Goal: Transaction & Acquisition: Purchase product/service

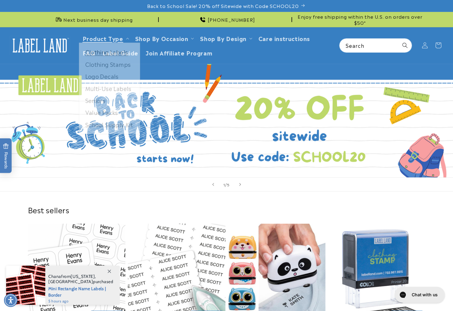
click at [110, 57] on link "Clothing Labels" at bounding box center [109, 55] width 61 height 12
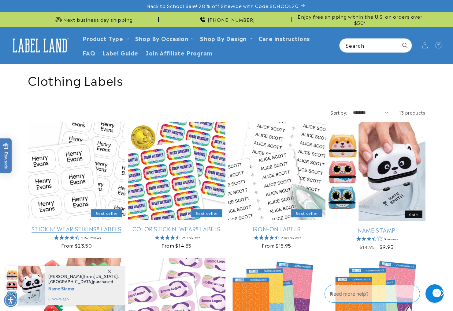
click at [81, 232] on link "Stick N' Wear Stikins® Labels" at bounding box center [77, 228] width 98 height 7
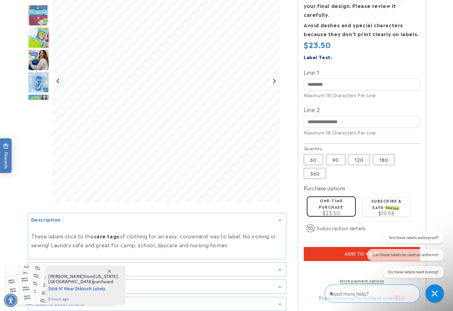
scroll to position [164, 0]
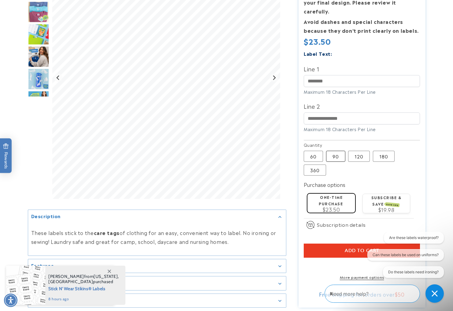
click at [342, 151] on label "90 Variant sold out or unavailable" at bounding box center [335, 156] width 19 height 11
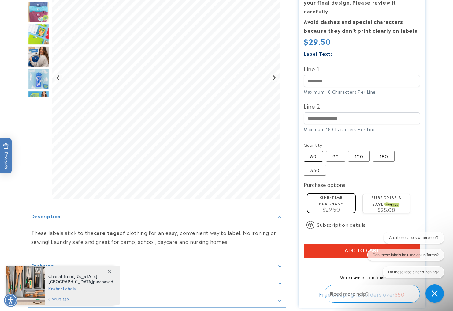
click at [323, 151] on label "60 Variant sold out or unavailable" at bounding box center [313, 156] width 19 height 11
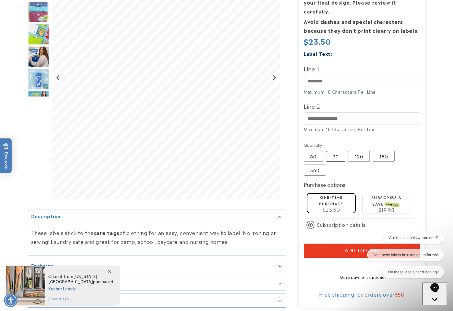
click at [343, 151] on label "90 Variant sold out or unavailable" at bounding box center [335, 156] width 19 height 11
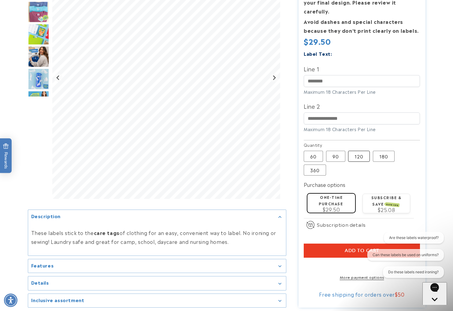
click at [362, 151] on label "120 Variant sold out or unavailable" at bounding box center [359, 156] width 22 height 11
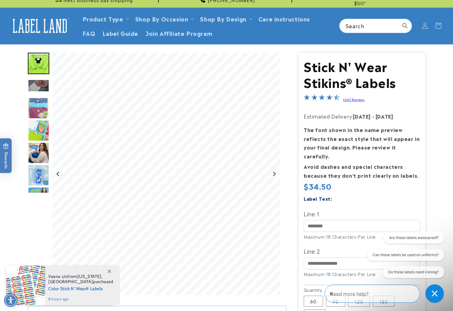
scroll to position [18, 0]
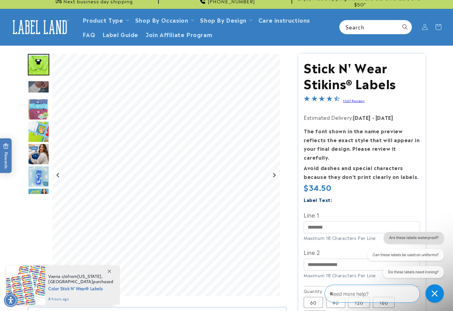
click at [426, 236] on button "Are these labels waterproof?" at bounding box center [414, 238] width 60 height 12
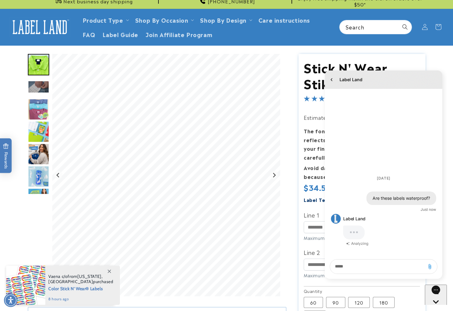
scroll to position [0, 0]
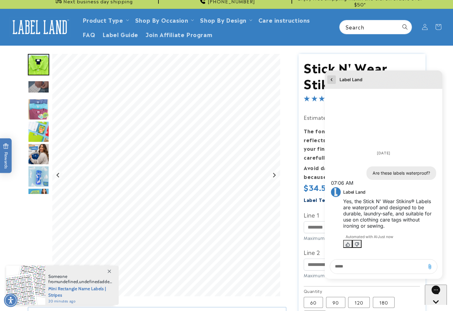
click at [331, 79] on icon "go to home page" at bounding box center [332, 79] width 2 height 3
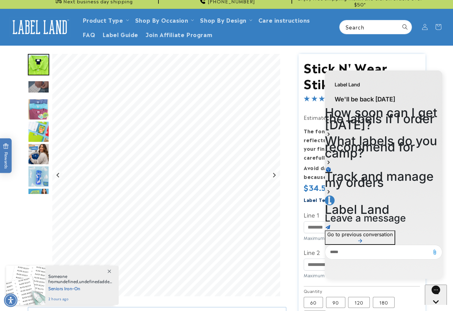
click at [444, 120] on div "Label Land We'll be back tomorrow How soon can I get the labels if I order toda…" at bounding box center [383, 175] width 127 height 216
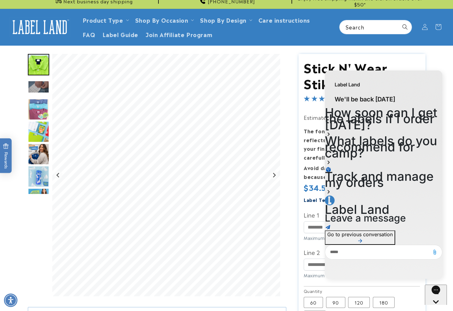
click at [402, 61] on h1 "Stick N' Wear Stikins® Labels" at bounding box center [362, 75] width 116 height 32
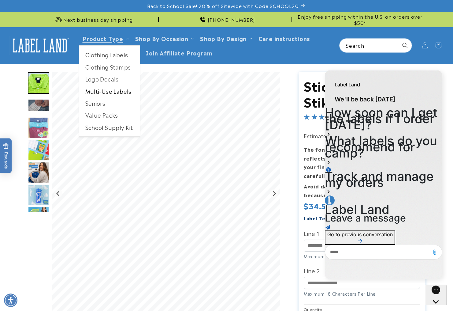
click at [111, 92] on link "Multi-Use Labels" at bounding box center [109, 91] width 61 height 12
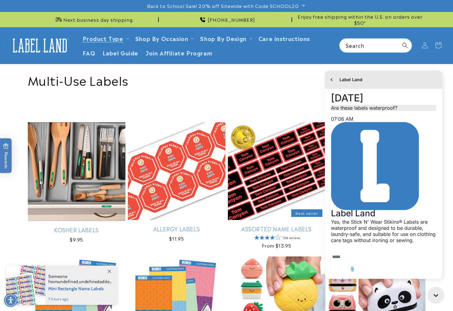
click at [348, 264] on textarea "live chat message input" at bounding box center [352, 257] width 45 height 14
type textarea "******"
click at [431, 272] on icon "Send message" at bounding box center [430, 274] width 5 height 5
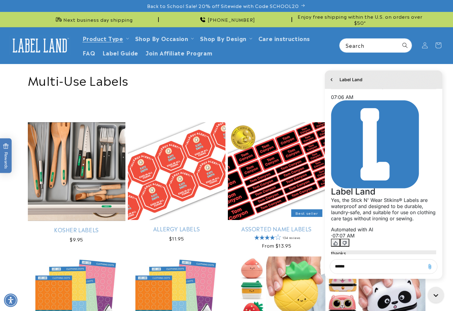
scroll to position [22, 0]
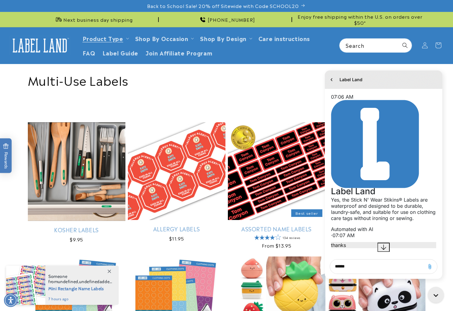
click at [384, 245] on icon "Jump to the latest message" at bounding box center [384, 247] width 6 height 6
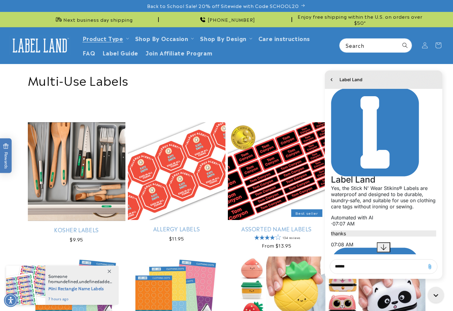
scroll to position [39, 0]
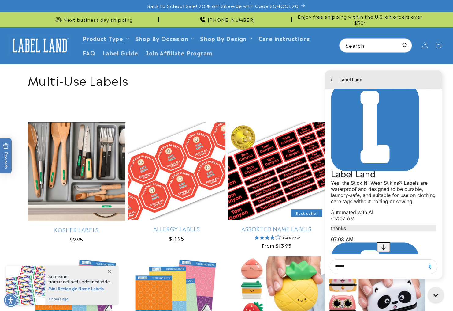
click at [384, 245] on icon "Jump to the latest message" at bounding box center [384, 247] width 6 height 6
click at [332, 78] on icon "go to home page" at bounding box center [332, 79] width 2 height 3
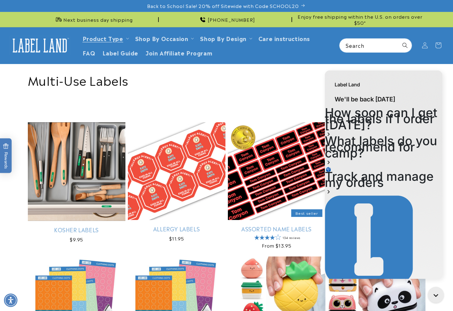
click at [332, 78] on div "Label Land" at bounding box center [384, 81] width 118 height 22
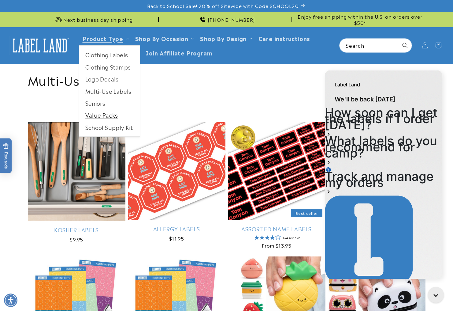
click at [108, 116] on link "Value Packs" at bounding box center [109, 115] width 61 height 12
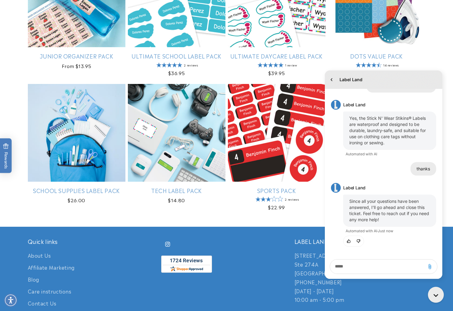
scroll to position [308, 0]
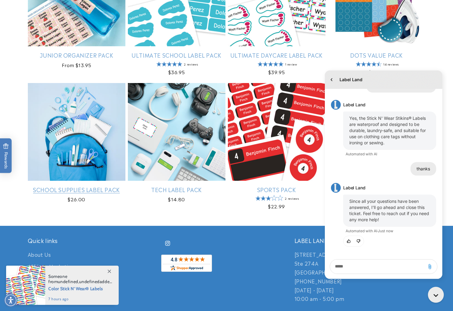
click at [64, 193] on link "School Supplies Label Pack" at bounding box center [77, 189] width 98 height 7
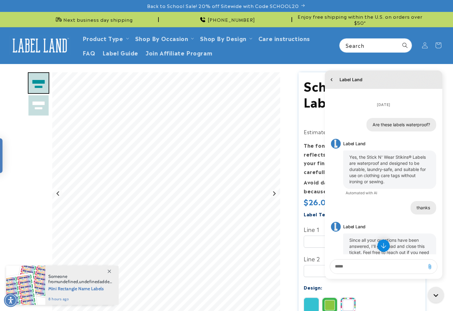
scroll to position [39, 0]
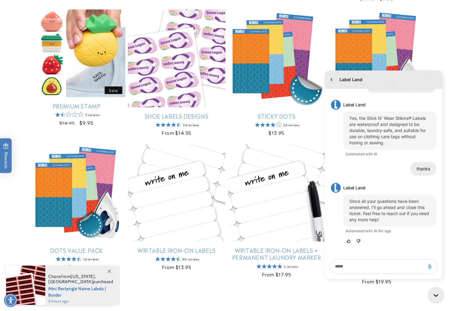
scroll to position [249, 0]
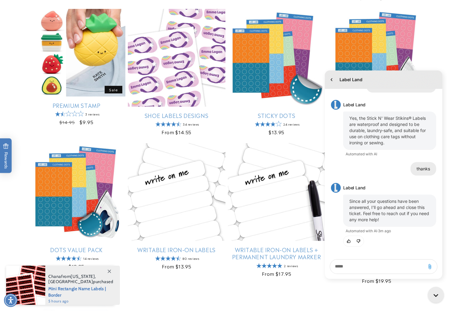
click at [109, 269] on icon at bounding box center [109, 270] width 3 height 3
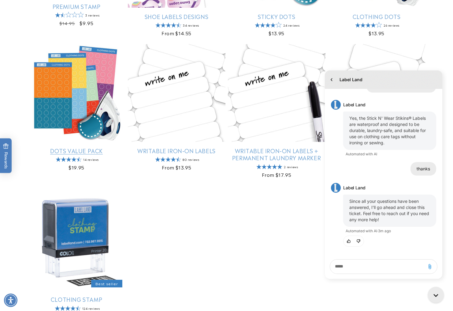
scroll to position [349, 0]
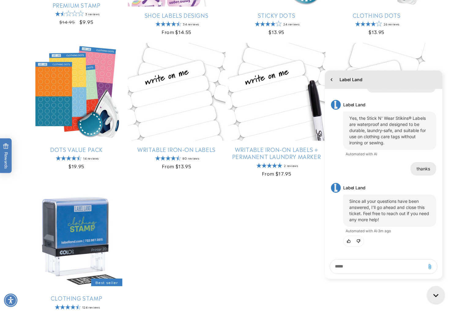
click at [435, 294] on icon "Close gorgias live chat" at bounding box center [437, 296] width 6 height 6
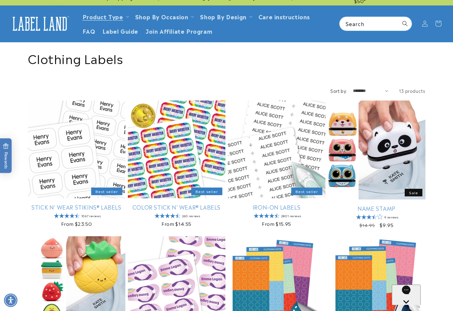
scroll to position [21, 0]
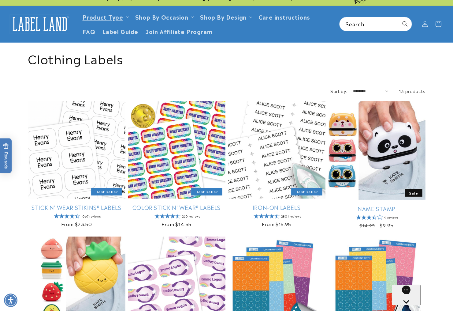
click at [278, 211] on link "Iron-On Labels" at bounding box center [277, 207] width 98 height 7
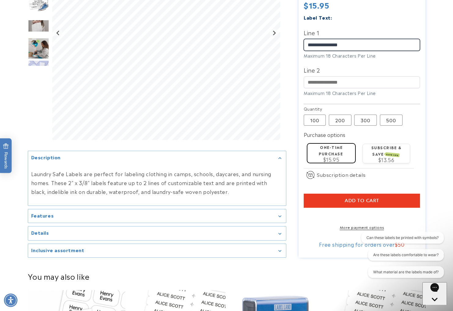
scroll to position [185, 0]
type input "**********"
click at [340, 155] on span "$15.95" at bounding box center [331, 158] width 16 height 7
click at [369, 197] on span "Add to cart" at bounding box center [362, 200] width 35 height 6
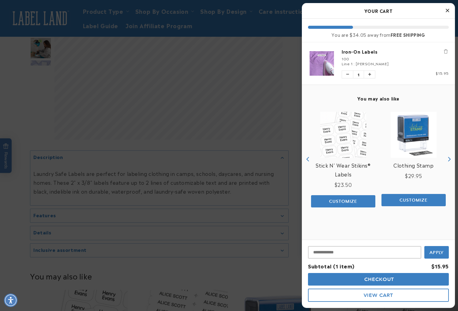
click at [446, 9] on icon "Close Cart" at bounding box center [447, 11] width 3 height 6
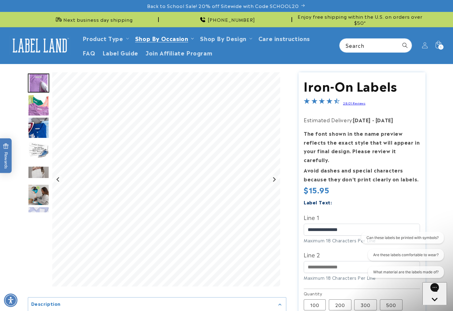
scroll to position [0, 0]
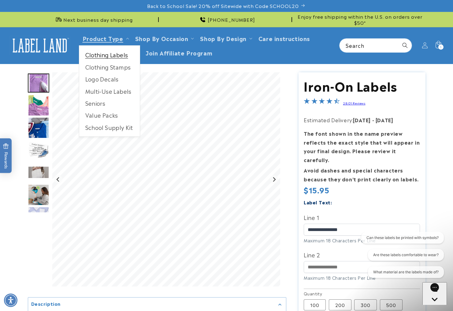
click at [102, 54] on link "Clothing Labels" at bounding box center [109, 55] width 61 height 12
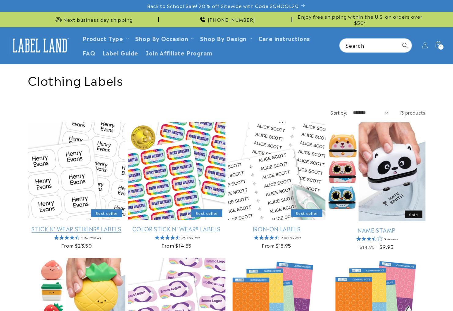
scroll to position [74, 0]
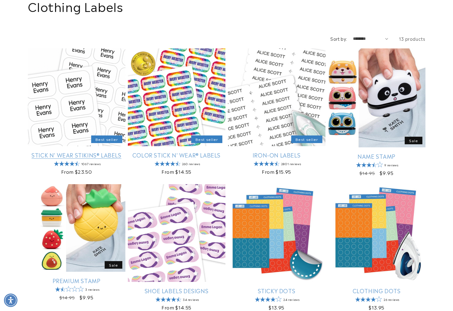
click at [67, 158] on link "Stick N' Wear Stikins® Labels" at bounding box center [77, 154] width 98 height 7
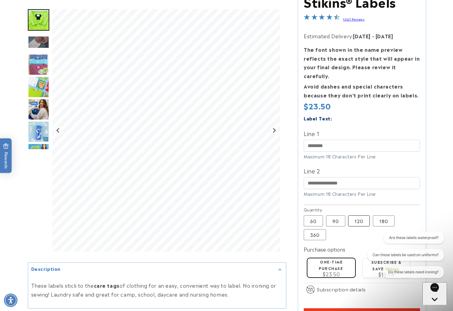
click at [360, 215] on label "120 Variant sold out or unavailable" at bounding box center [359, 220] width 22 height 11
type input "**********"
click at [375, 310] on span "Add to cart" at bounding box center [362, 315] width 35 height 6
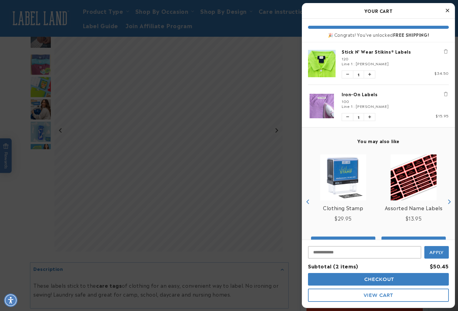
click at [380, 276] on button "Checkout" at bounding box center [378, 279] width 141 height 13
